Goal: Browse casually

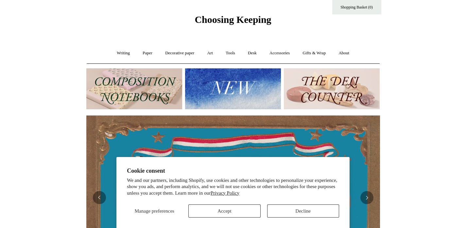
scroll to position [15, 0]
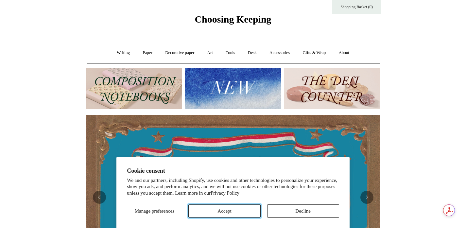
click at [205, 208] on button "Accept" at bounding box center [224, 210] width 72 height 13
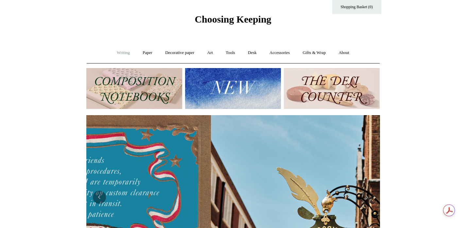
click at [111, 51] on link "Writing +" at bounding box center [123, 52] width 25 height 17
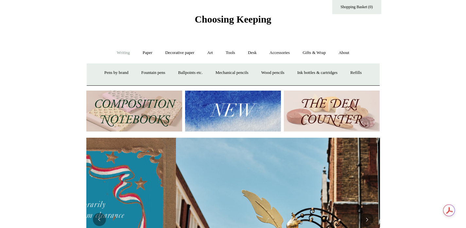
scroll to position [0, 294]
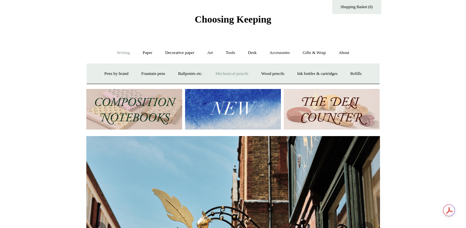
click at [243, 71] on link "Mechanical pencils +" at bounding box center [232, 73] width 45 height 17
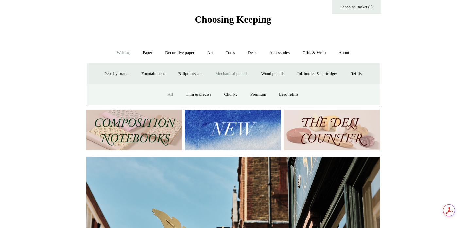
click at [162, 103] on link "All" at bounding box center [170, 94] width 17 height 17
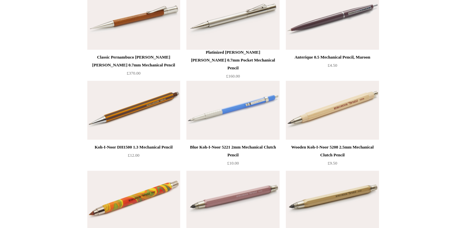
scroll to position [1353, 0]
click at [143, 106] on img at bounding box center [133, 110] width 93 height 59
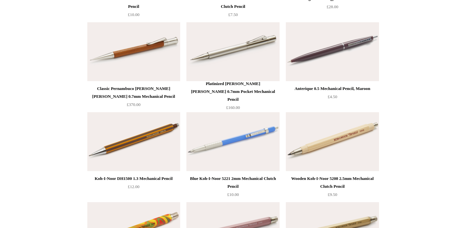
scroll to position [1315, 0]
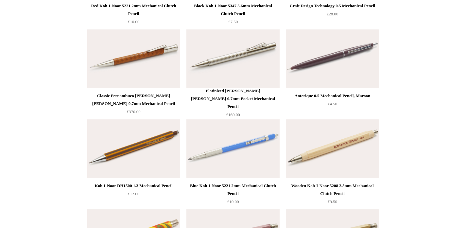
click at [336, 54] on img at bounding box center [332, 58] width 93 height 59
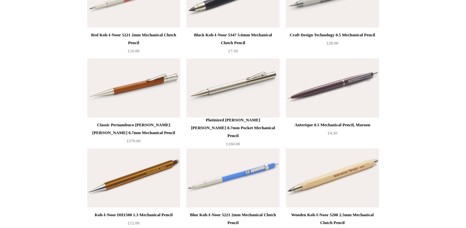
scroll to position [1285, 0]
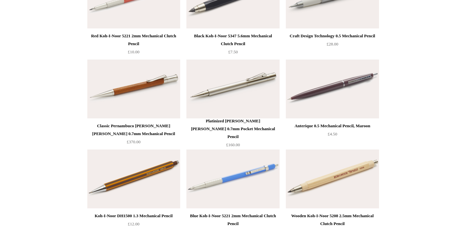
click at [237, 92] on img at bounding box center [232, 89] width 93 height 59
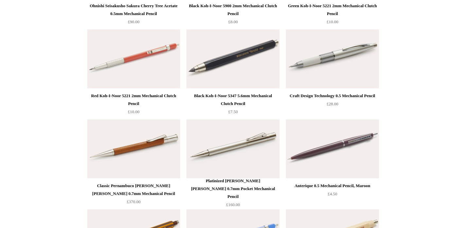
scroll to position [1203, 0]
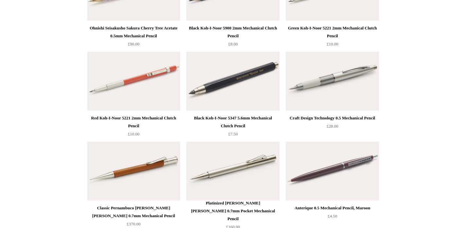
click at [350, 78] on img at bounding box center [332, 81] width 93 height 59
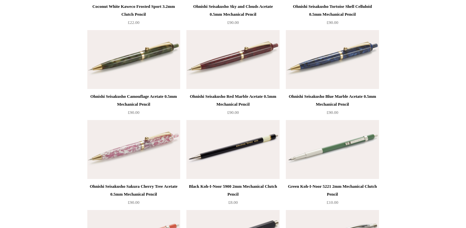
scroll to position [1040, 0]
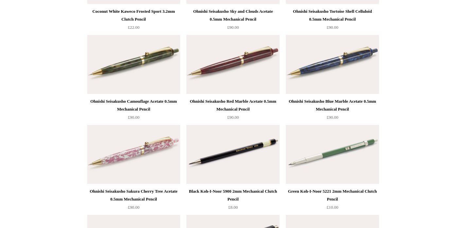
click at [321, 59] on img at bounding box center [332, 64] width 93 height 59
click at [233, 66] on img at bounding box center [232, 64] width 93 height 59
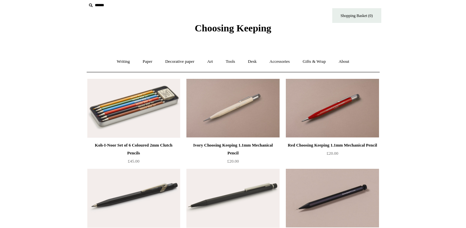
scroll to position [0, 0]
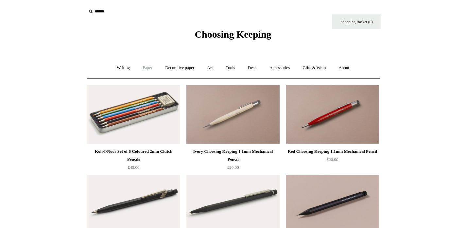
click at [140, 66] on link "Paper +" at bounding box center [148, 67] width 22 height 17
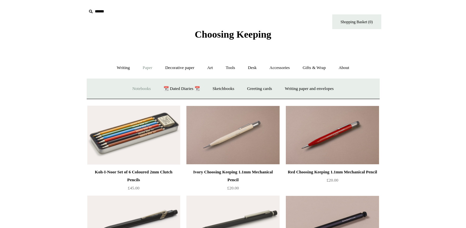
click at [128, 86] on link "Notebooks +" at bounding box center [142, 88] width 30 height 17
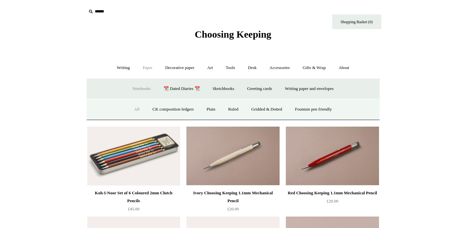
click at [128, 108] on link "All" at bounding box center [136, 109] width 17 height 17
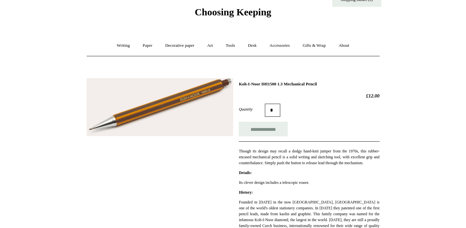
scroll to position [21, 0]
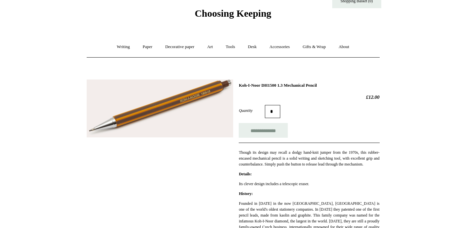
click at [161, 111] on img at bounding box center [160, 108] width 147 height 58
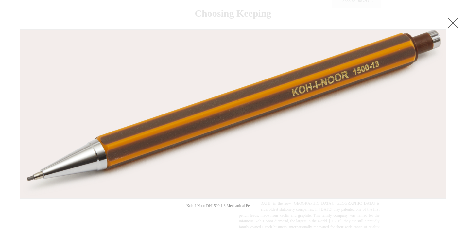
click at [452, 21] on link at bounding box center [453, 22] width 13 height 13
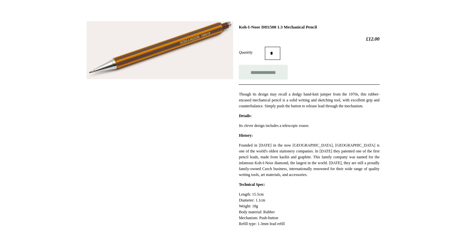
scroll to position [0, 0]
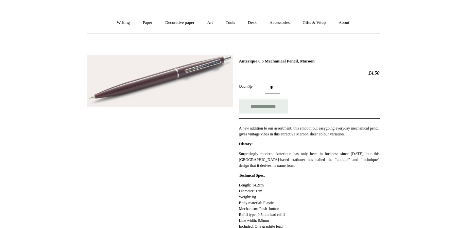
scroll to position [40, 0]
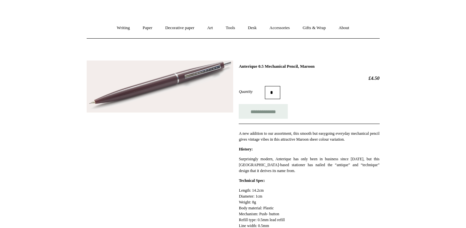
click at [201, 100] on img at bounding box center [160, 87] width 147 height 52
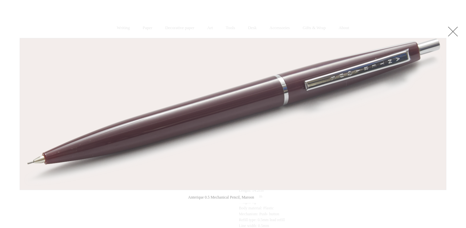
click at [453, 31] on link at bounding box center [453, 31] width 13 height 13
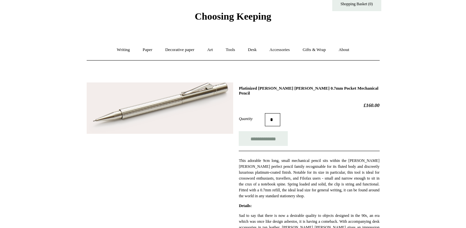
scroll to position [20, 0]
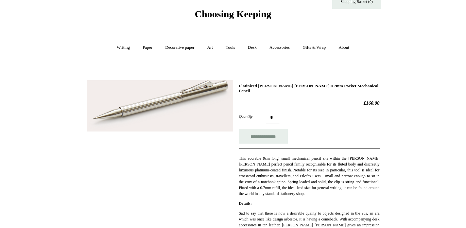
click at [196, 89] on img at bounding box center [160, 106] width 147 height 52
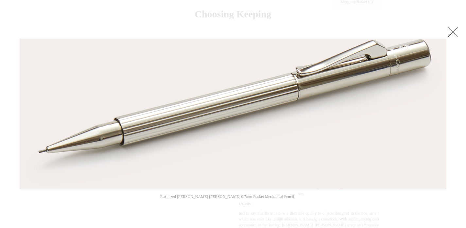
click at [453, 31] on link at bounding box center [453, 32] width 13 height 13
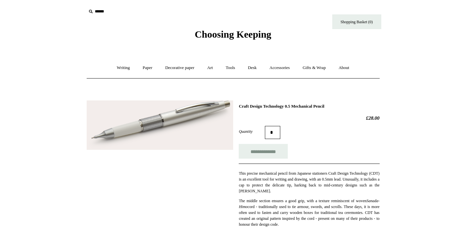
scroll to position [19, 0]
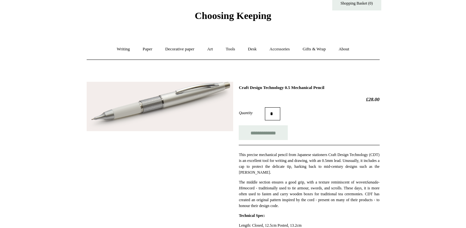
click at [188, 88] on img at bounding box center [160, 107] width 147 height 50
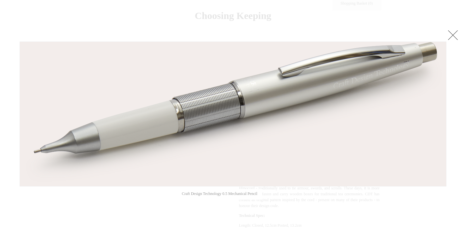
click at [451, 33] on link at bounding box center [453, 34] width 13 height 13
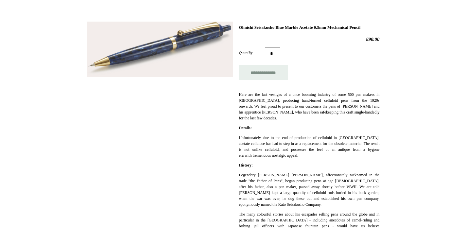
scroll to position [41, 0]
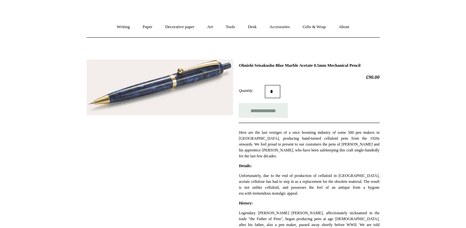
click at [174, 83] on img at bounding box center [160, 88] width 147 height 56
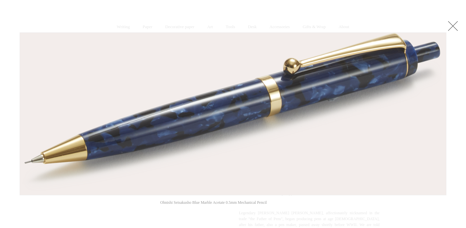
click at [450, 27] on link at bounding box center [453, 25] width 13 height 13
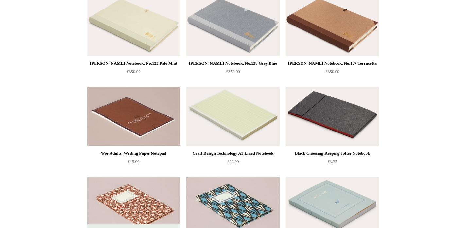
scroll to position [1889, 0]
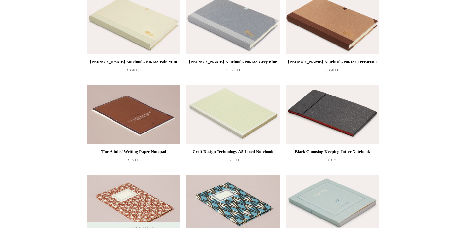
click at [353, 103] on img at bounding box center [332, 114] width 93 height 59
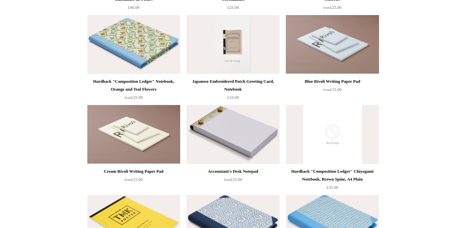
scroll to position [3864, 0]
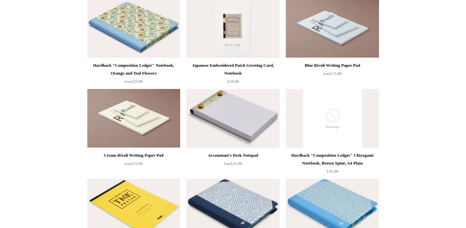
click at [249, 111] on img at bounding box center [232, 118] width 93 height 59
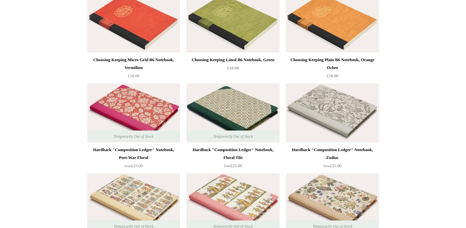
scroll to position [0, 0]
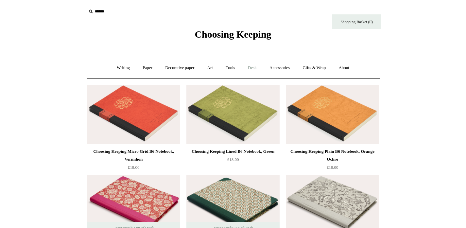
click at [256, 66] on link "Desk +" at bounding box center [252, 67] width 21 height 17
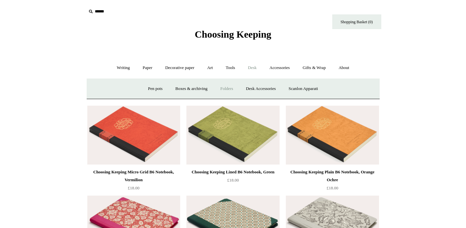
click at [224, 87] on link "Folders" at bounding box center [227, 88] width 25 height 17
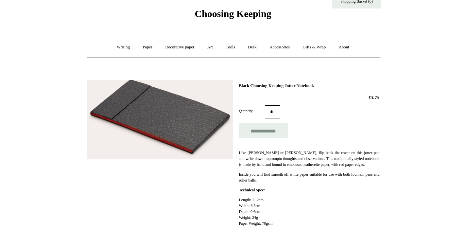
scroll to position [21, 0]
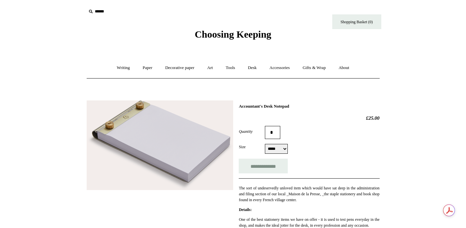
click at [284, 146] on select "***** *****" at bounding box center [276, 149] width 23 height 10
select select "*****"
click at [265, 144] on select "***** *****" at bounding box center [276, 149] width 23 height 10
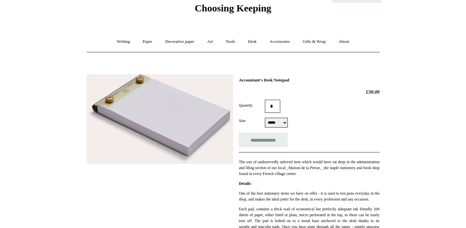
scroll to position [26, 0]
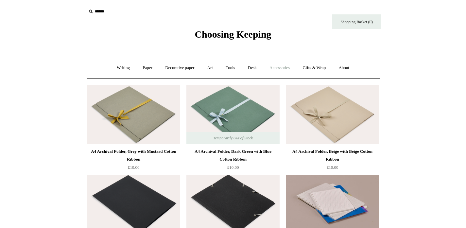
click at [290, 68] on link "Accessories +" at bounding box center [280, 67] width 32 height 17
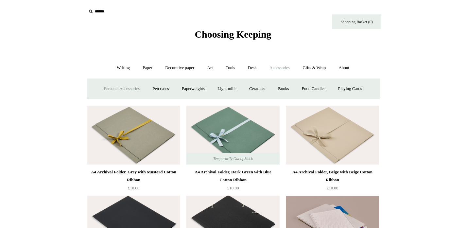
click at [123, 87] on link "Personal Accessories +" at bounding box center [121, 88] width 47 height 17
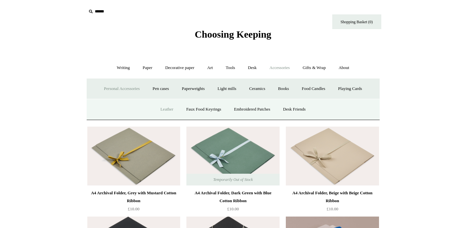
click at [154, 118] on link "Leather" at bounding box center [166, 109] width 25 height 17
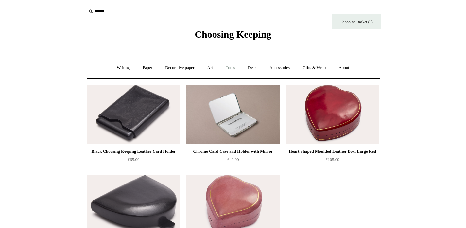
click at [231, 64] on link "Tools +" at bounding box center [230, 67] width 21 height 17
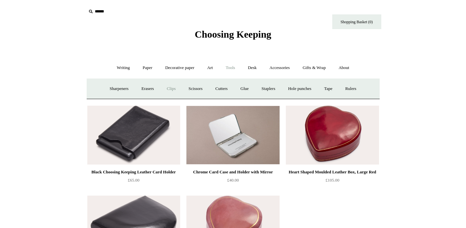
click at [180, 86] on link "Clips +" at bounding box center [171, 88] width 21 height 17
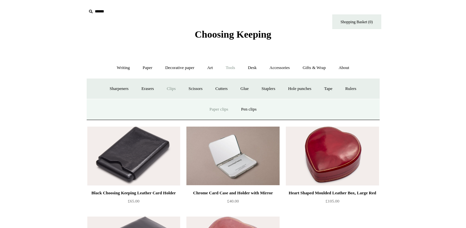
click at [220, 118] on link "Paper clips" at bounding box center [219, 109] width 30 height 17
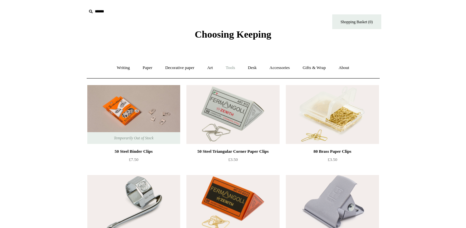
click at [234, 64] on link "Tools +" at bounding box center [230, 67] width 21 height 17
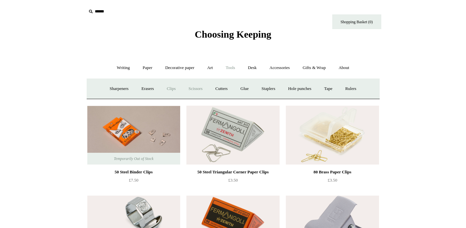
click at [204, 86] on link "Scissors" at bounding box center [196, 88] width 26 height 17
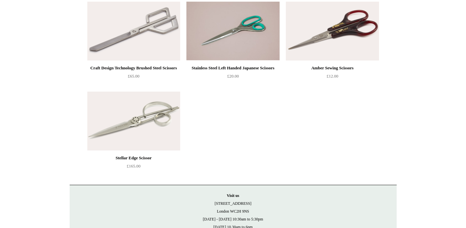
scroll to position [447, 0]
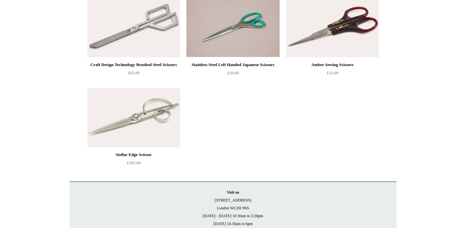
click at [129, 119] on img at bounding box center [133, 117] width 93 height 59
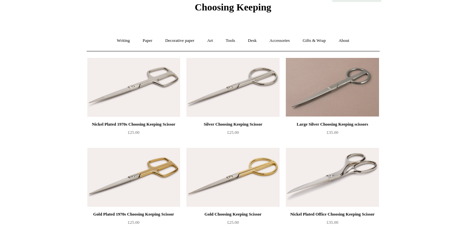
scroll to position [0, 0]
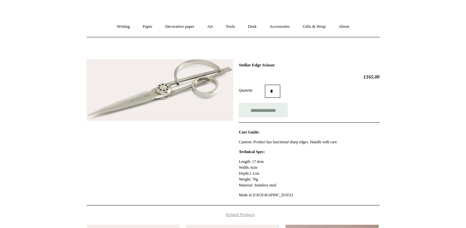
scroll to position [34, 0]
